Goal: Communication & Community: Share content

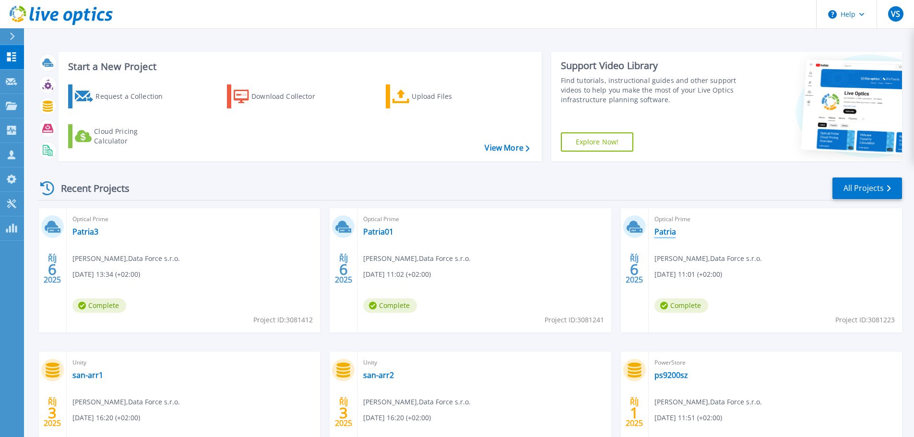
click at [669, 234] on link "Patria" at bounding box center [665, 232] width 22 height 10
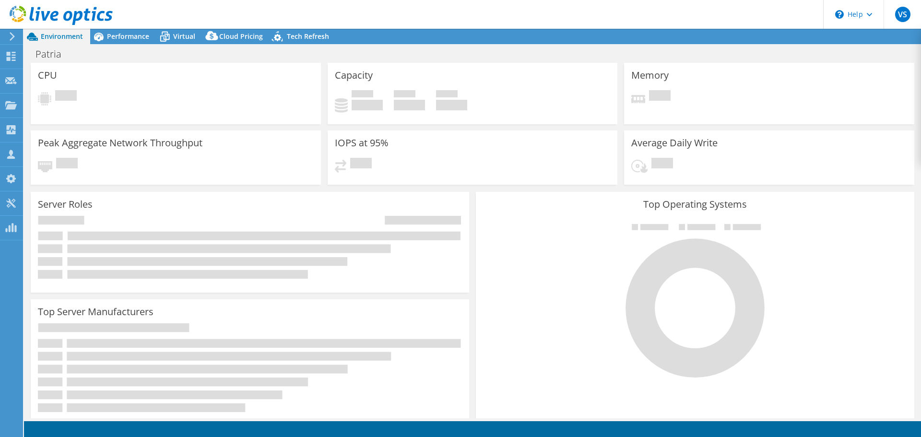
select select "EUFrankfurt"
select select "EUR"
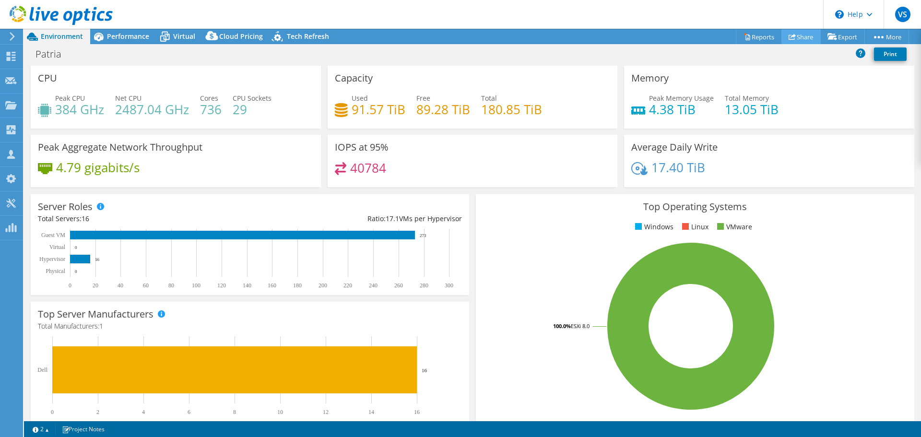
click at [802, 38] on link "Share" at bounding box center [800, 36] width 39 height 15
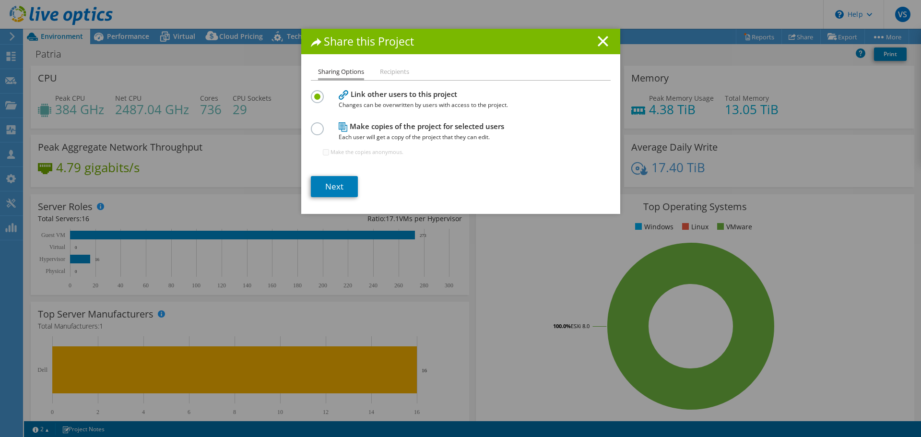
click at [383, 72] on li "Recipients" at bounding box center [394, 72] width 29 height 12
click at [326, 186] on link "Next" at bounding box center [334, 186] width 47 height 21
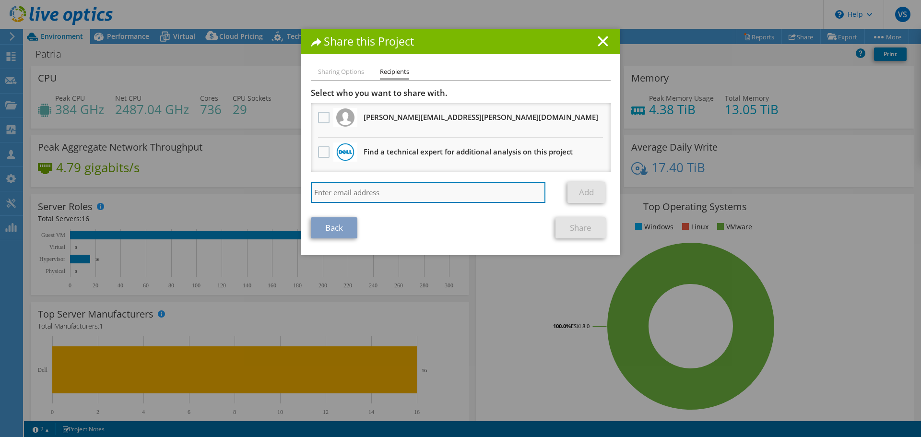
click at [348, 191] on input "search" at bounding box center [428, 192] width 235 height 21
paste input "[PERSON_NAME][EMAIL_ADDRESS][PERSON_NAME][DOMAIN_NAME]"
type input "[PERSON_NAME][EMAIL_ADDRESS][PERSON_NAME][DOMAIN_NAME]"
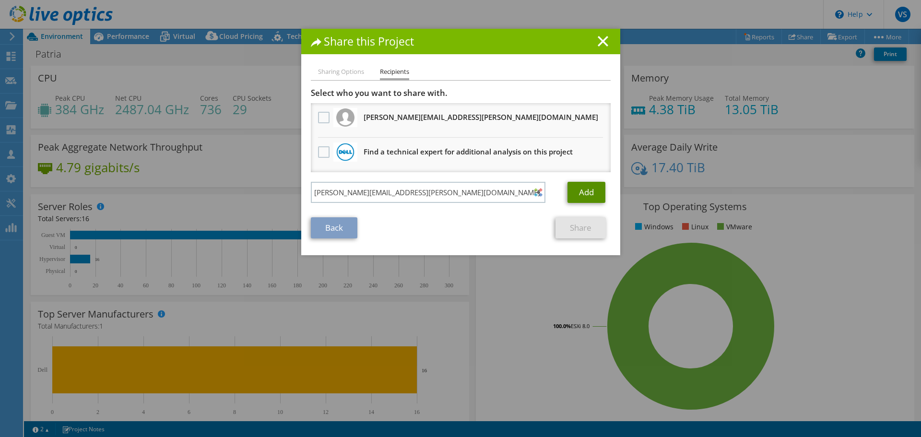
click at [588, 200] on link "Add" at bounding box center [586, 192] width 38 height 21
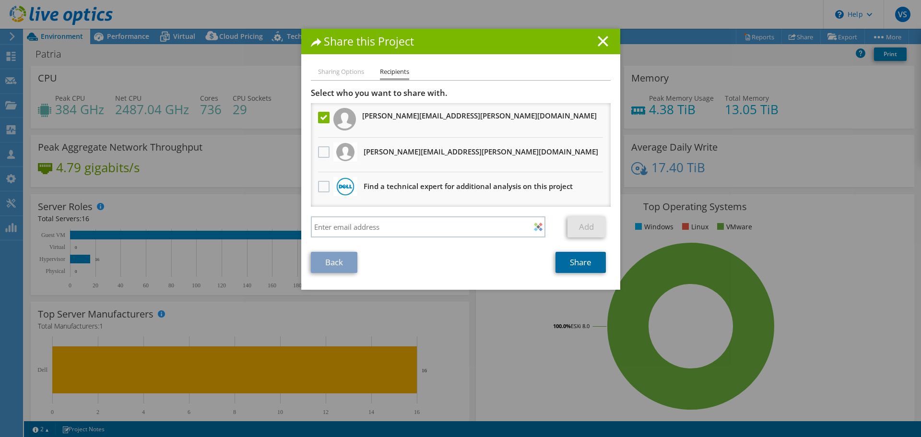
click at [571, 263] on link "Share" at bounding box center [580, 262] width 50 height 21
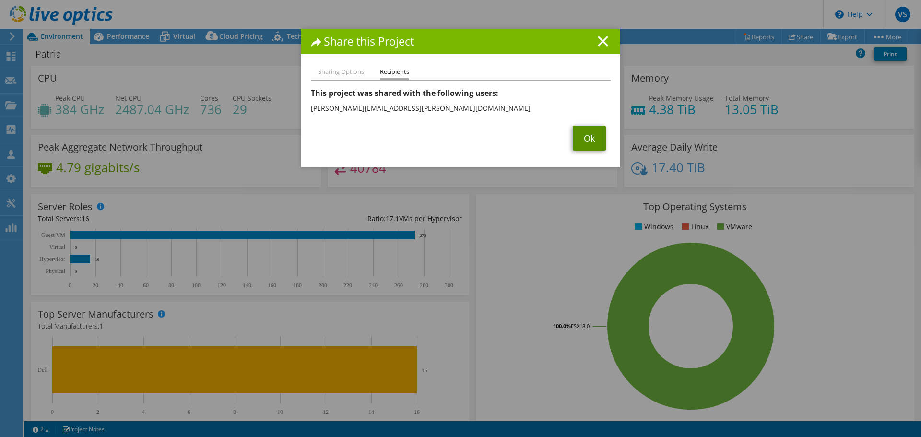
click at [588, 137] on link "Ok" at bounding box center [589, 138] width 33 height 25
